Goal: Navigation & Orientation: Find specific page/section

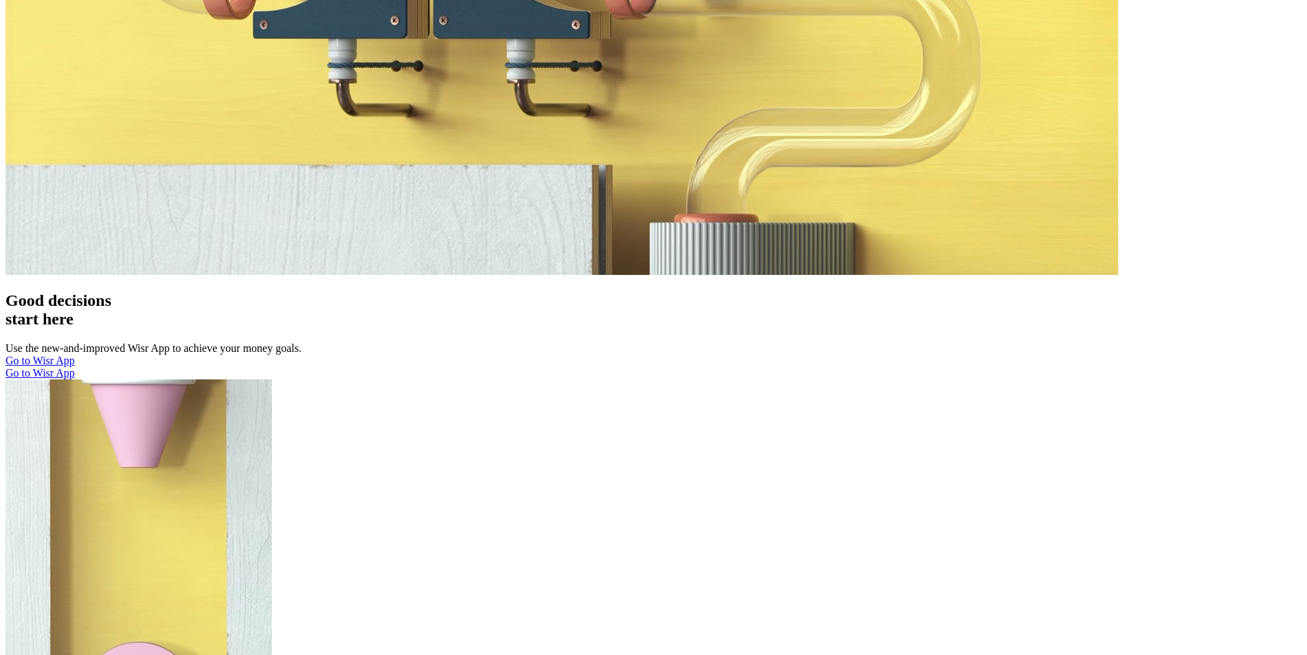
scroll to position [5924, 0]
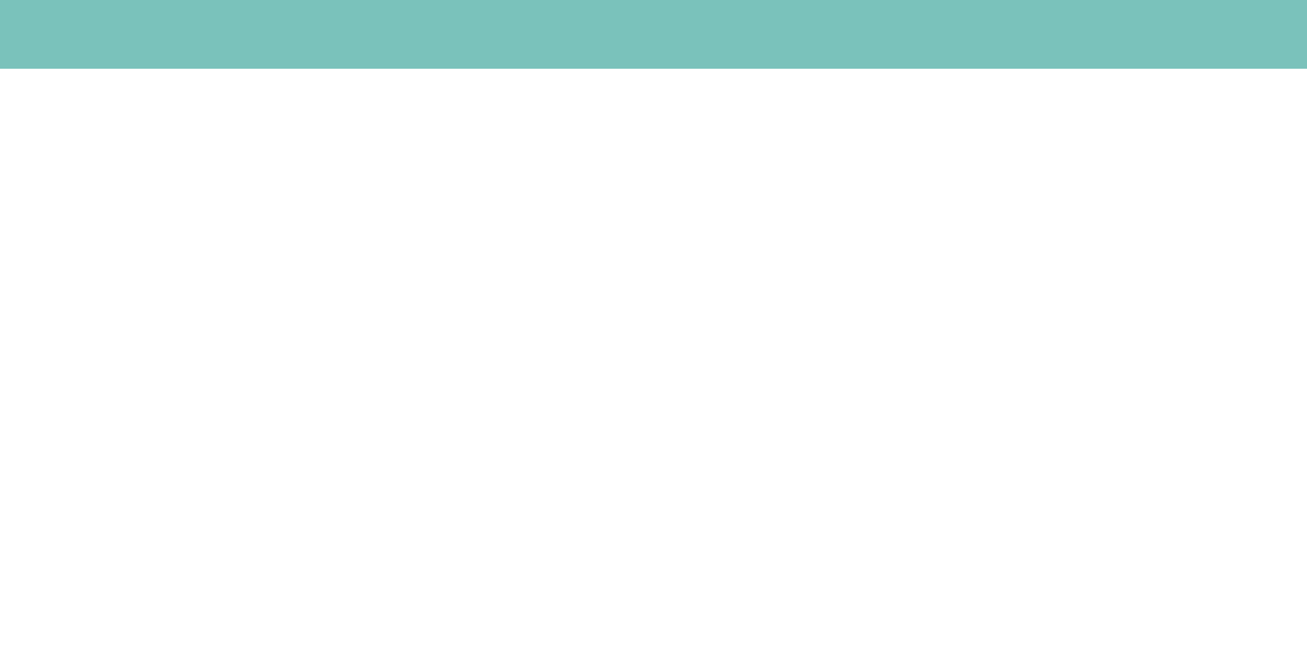
scroll to position [876, 0]
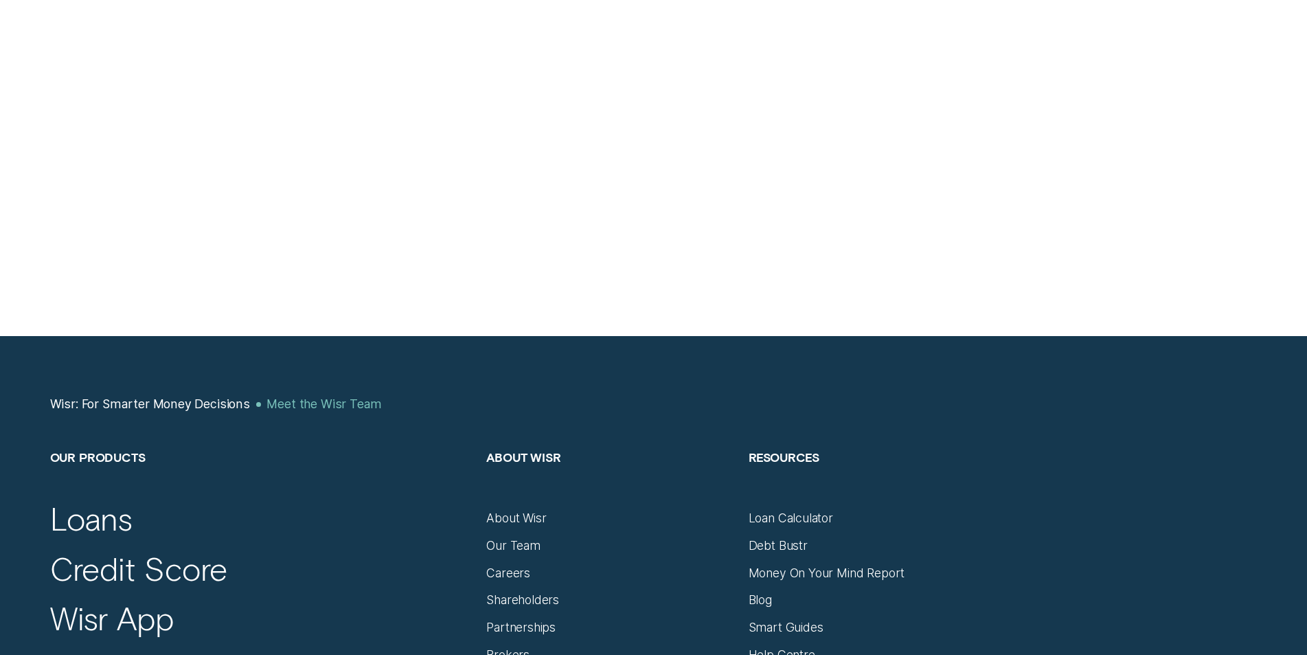
click at [298, 396] on div "Meet the Wisr Team" at bounding box center [323, 403] width 115 height 15
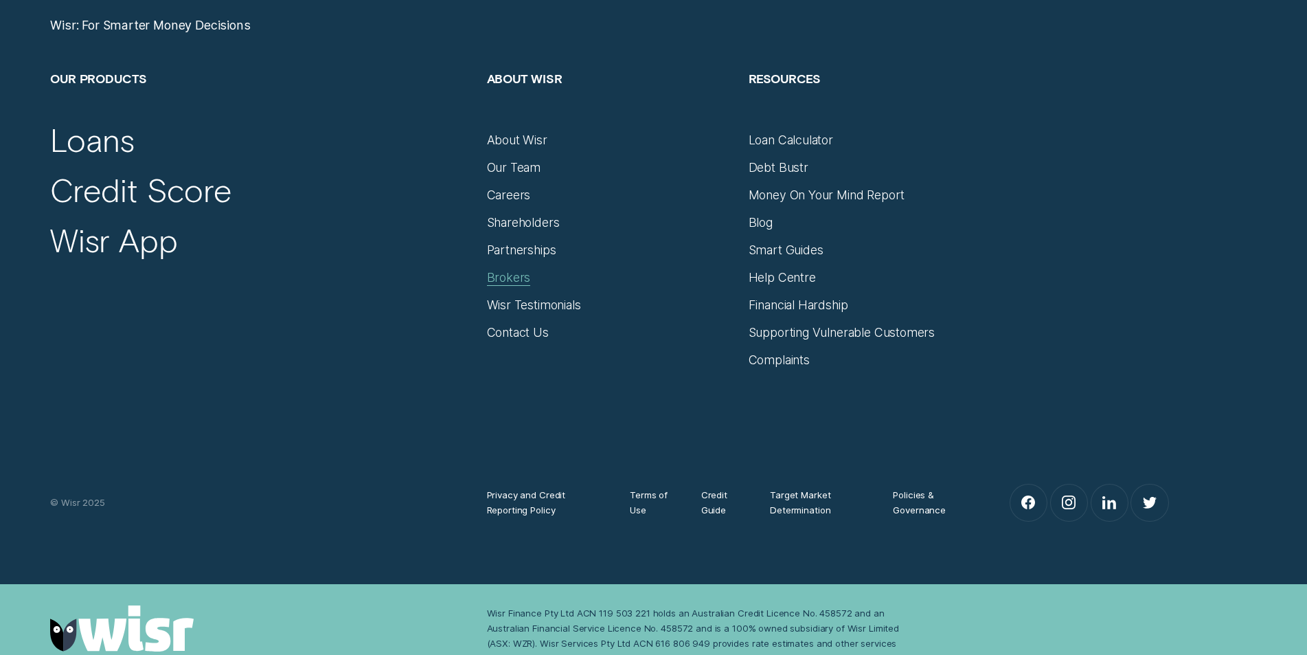
click at [520, 277] on div "Brokers" at bounding box center [509, 277] width 44 height 15
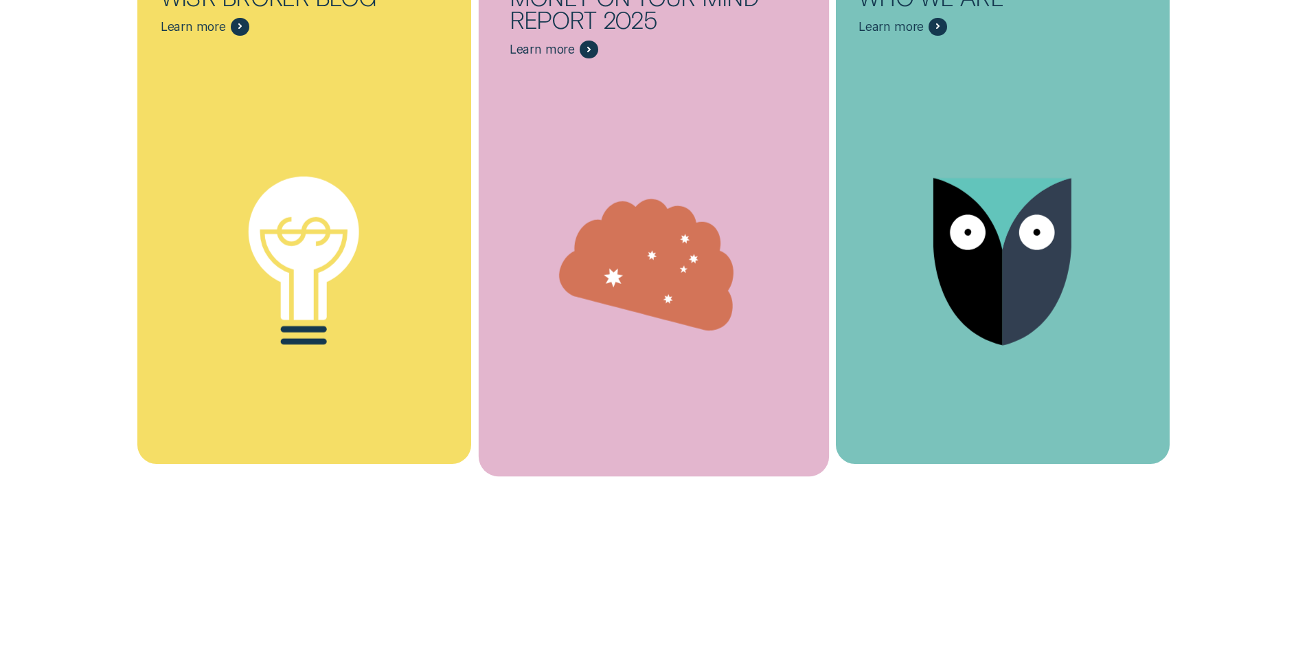
scroll to position [8070, 0]
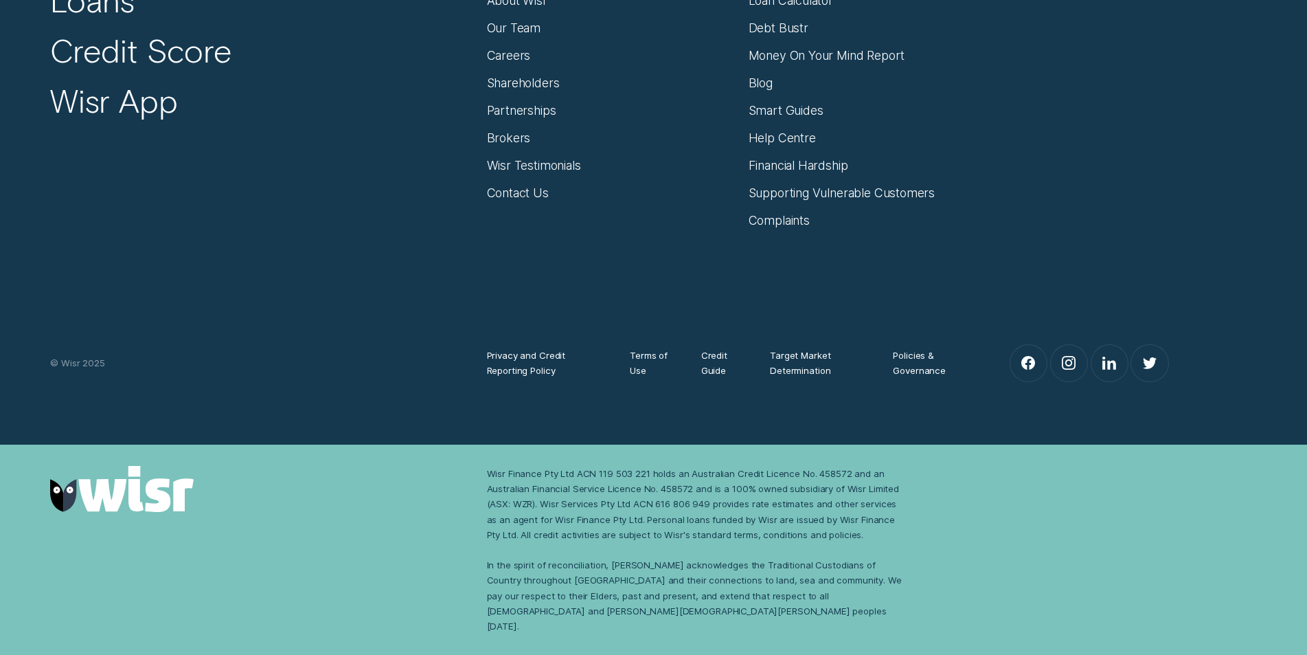
scroll to position [5924, 0]
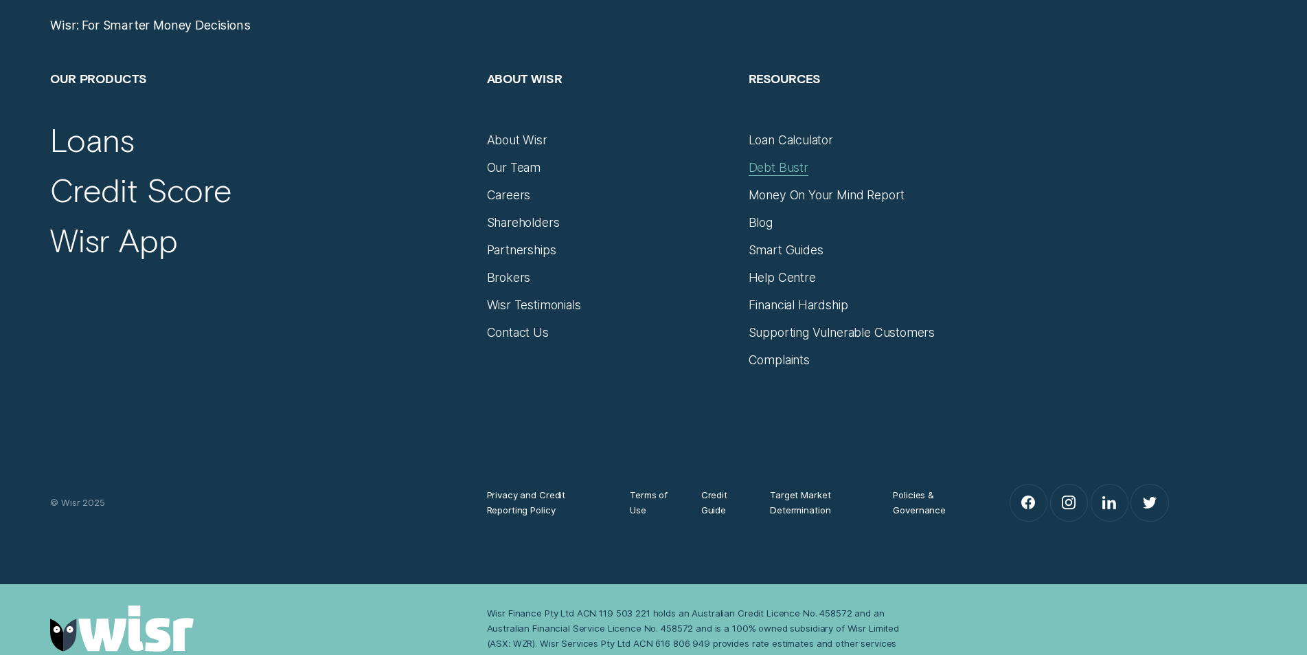
click at [772, 163] on div "Debt Bustr" at bounding box center [779, 167] width 60 height 15
